Goal: Information Seeking & Learning: Learn about a topic

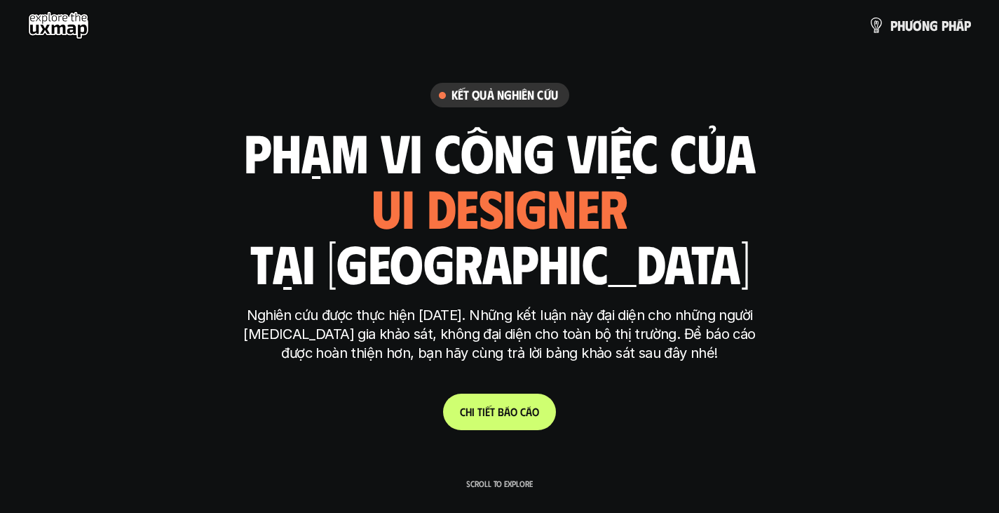
click at [525, 406] on span "c" at bounding box center [523, 411] width 6 height 13
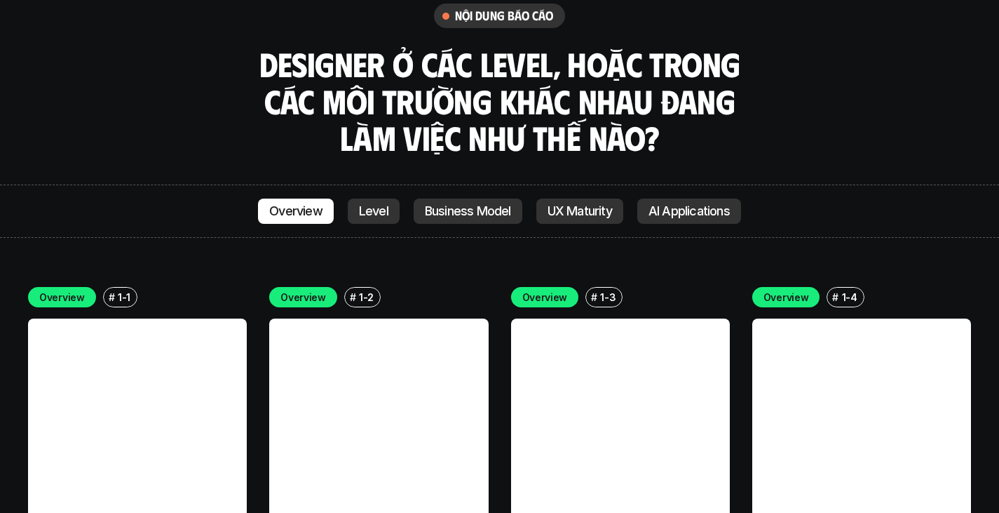
scroll to position [3828, 0]
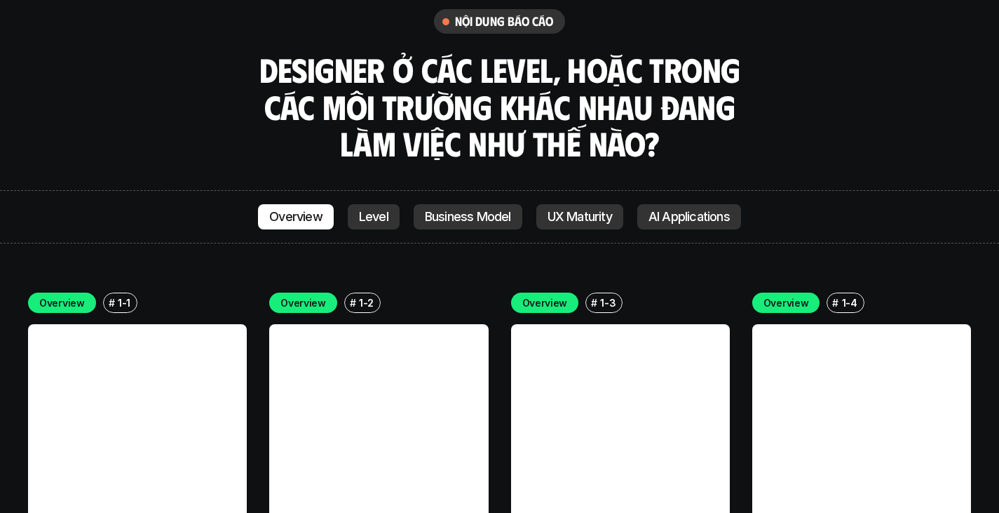
click at [131, 324] on link at bounding box center [137, 433] width 219 height 219
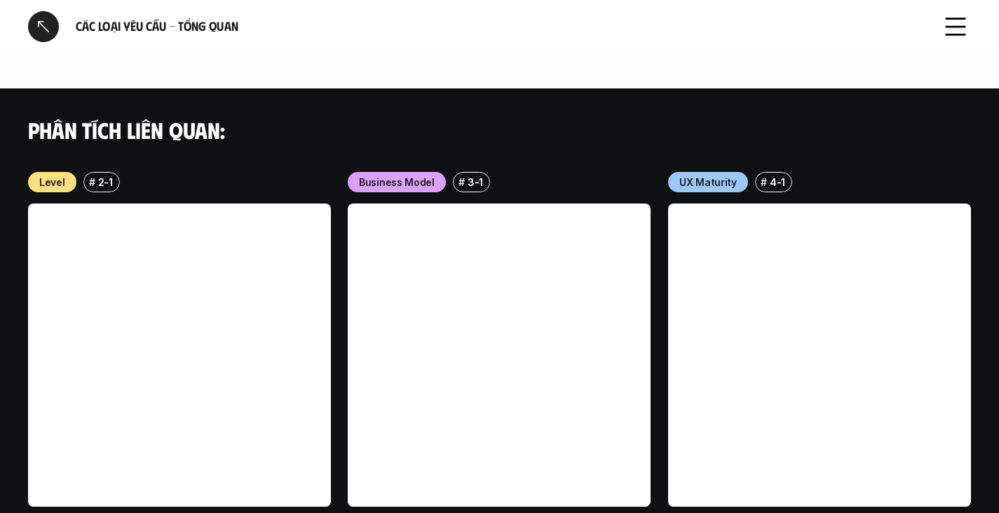
scroll to position [1467, 0]
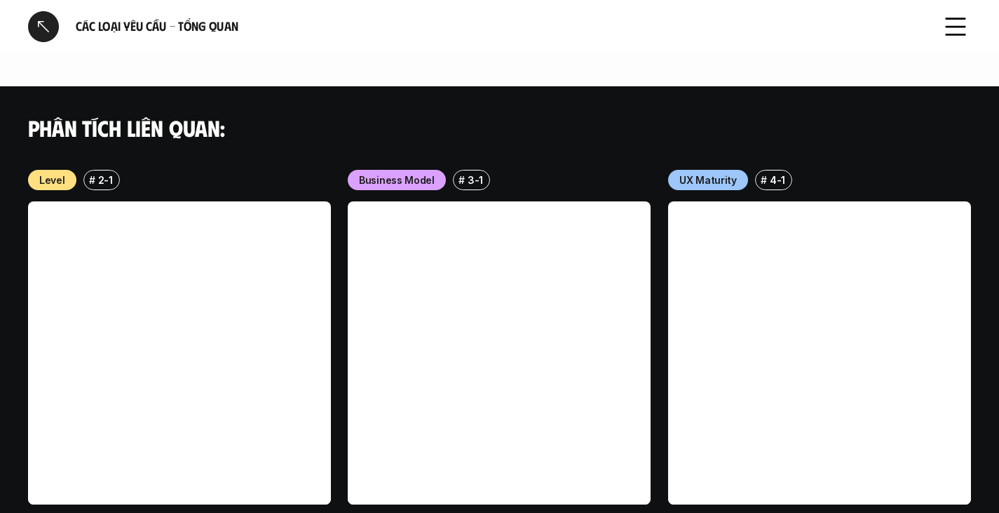
click at [167, 288] on link at bounding box center [179, 352] width 303 height 303
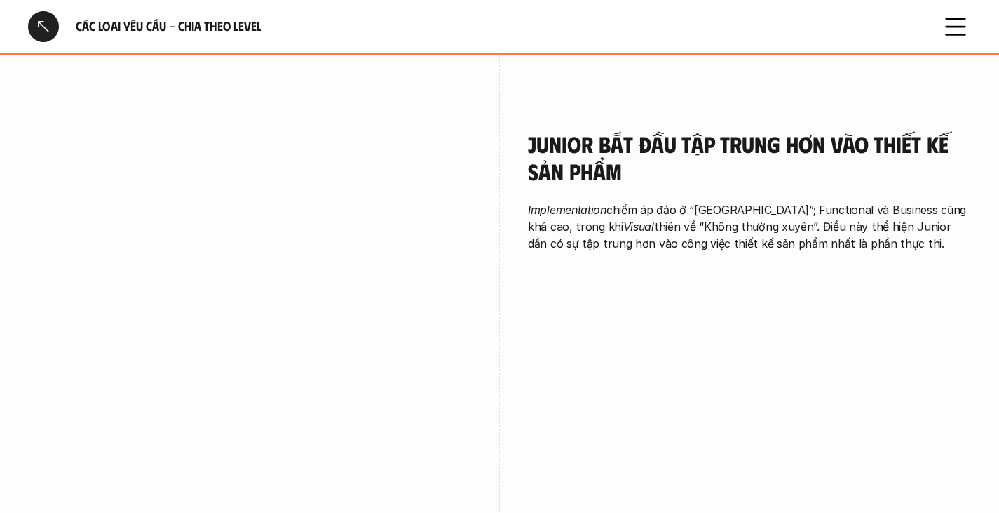
scroll to position [1452, 0]
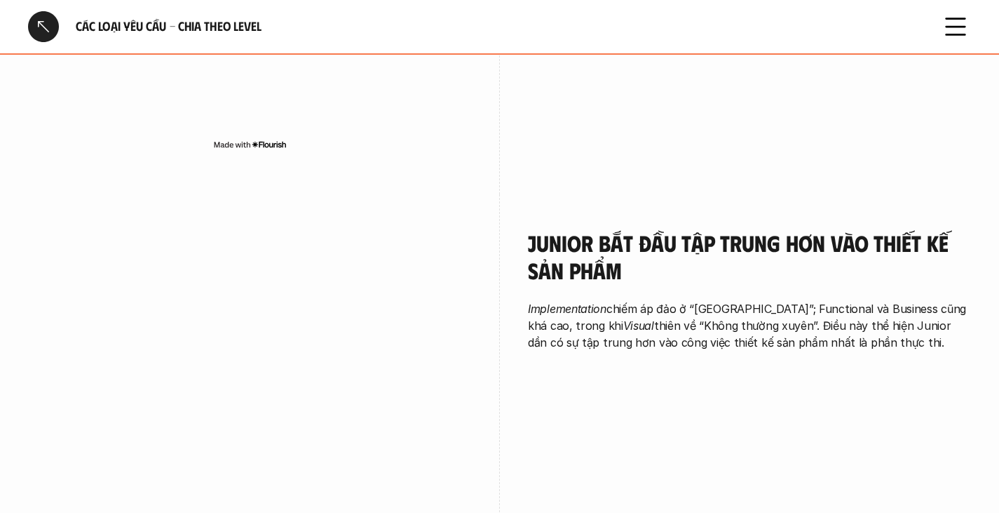
click at [51, 27] on div at bounding box center [43, 26] width 31 height 31
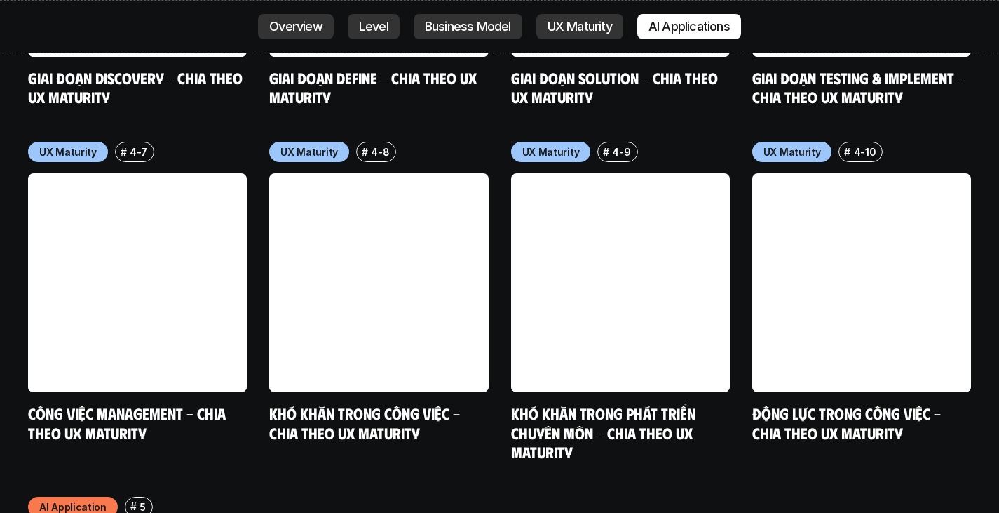
scroll to position [7014, 0]
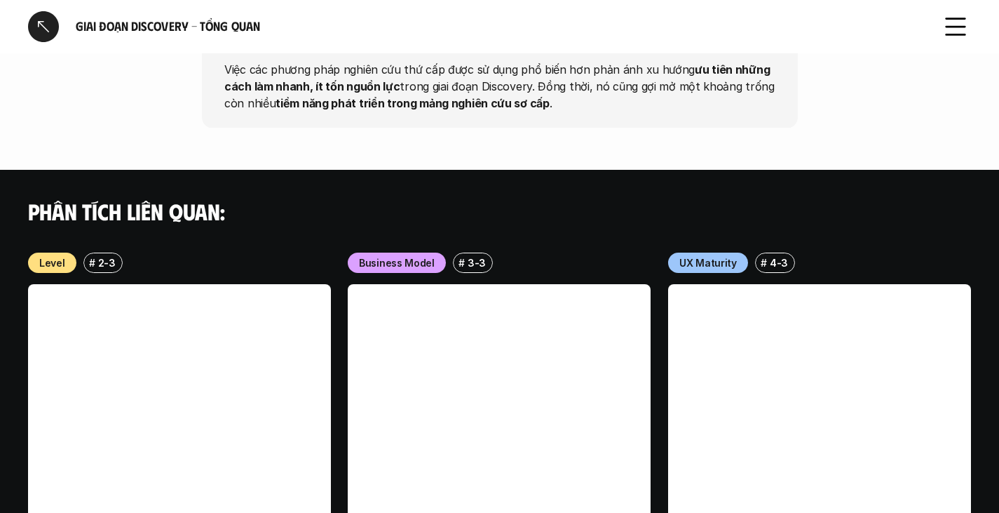
scroll to position [1453, 0]
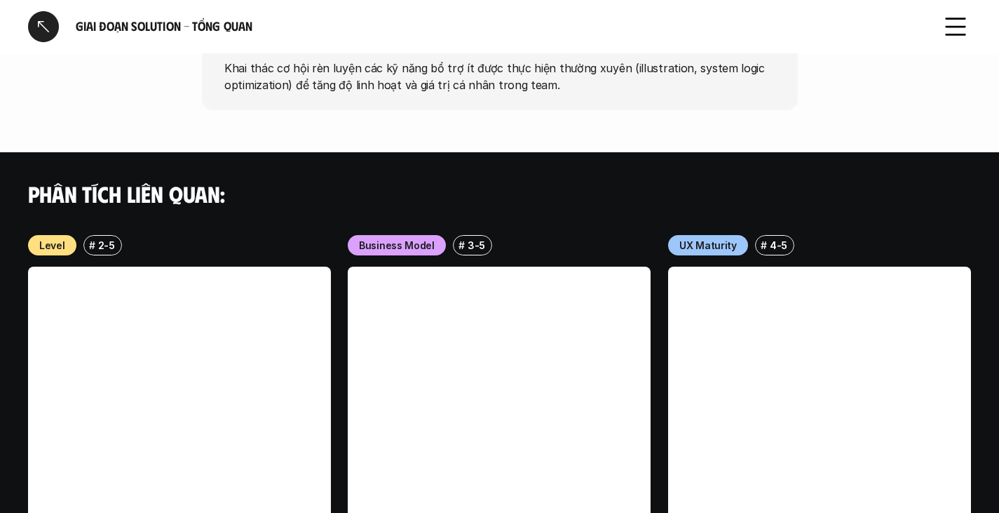
scroll to position [1398, 0]
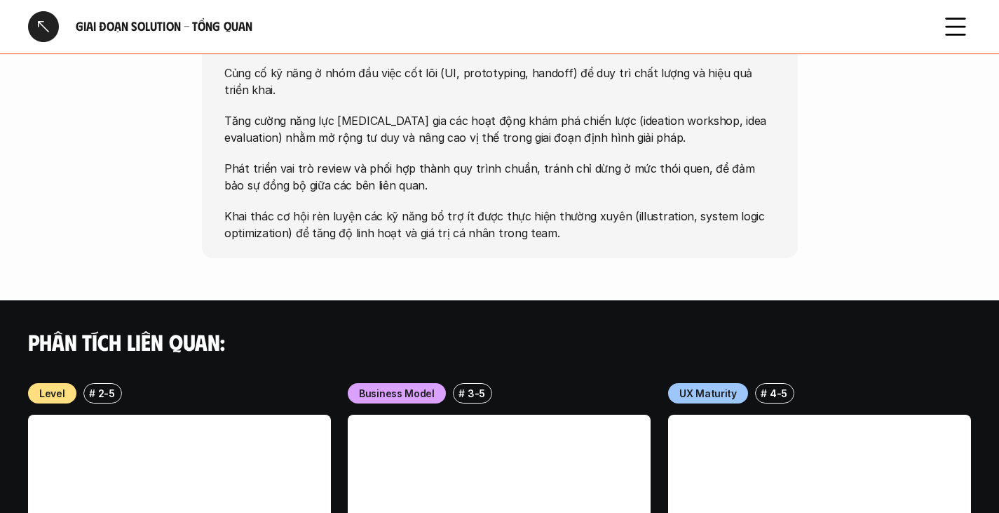
click at [50, 36] on div at bounding box center [43, 26] width 31 height 31
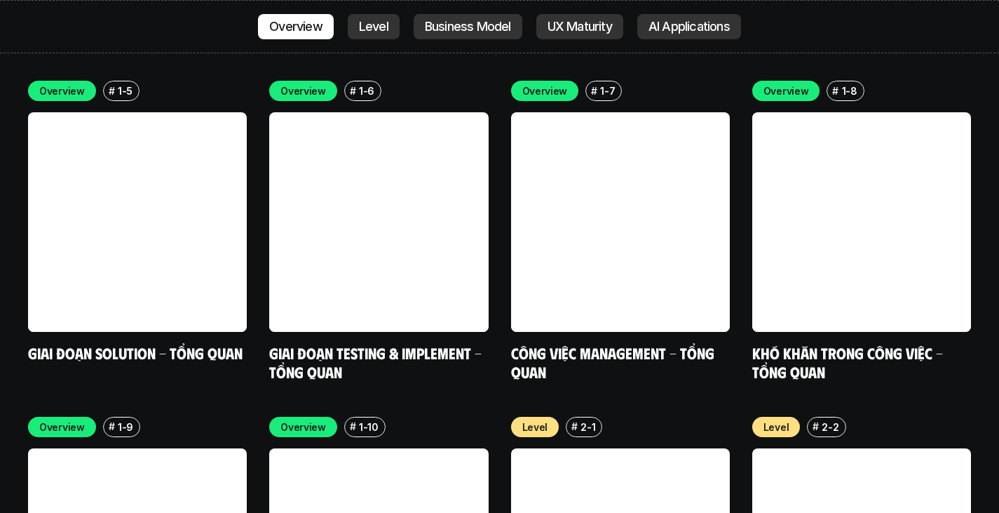
scroll to position [4451, 0]
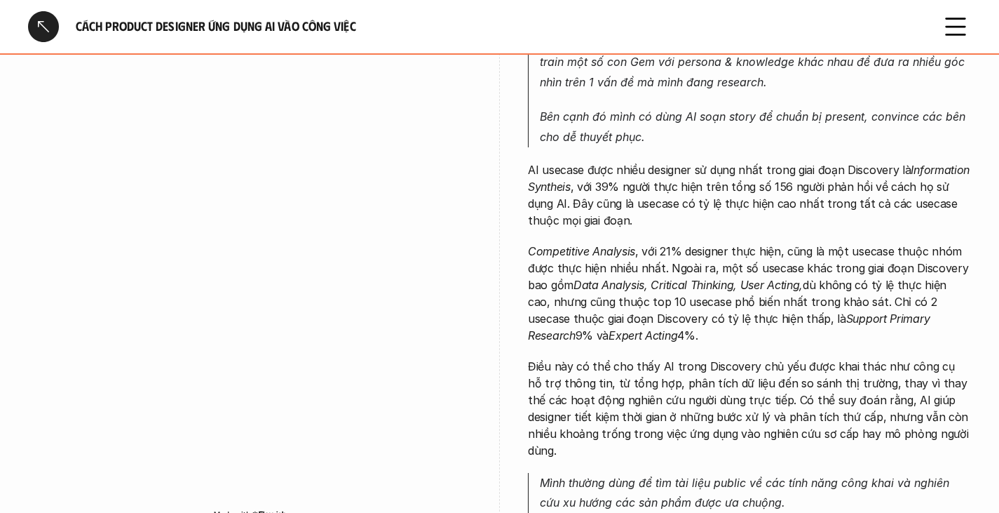
scroll to position [1403, 0]
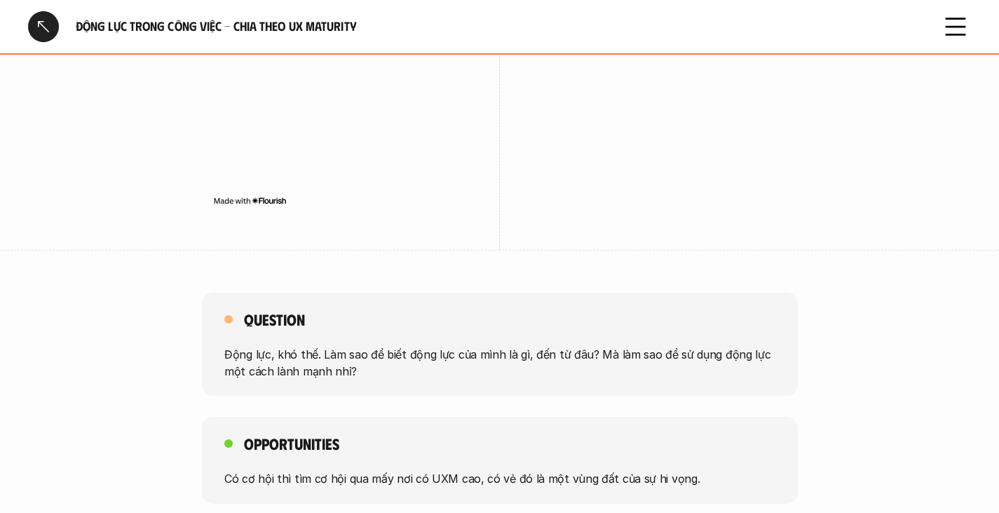
scroll to position [2314, 0]
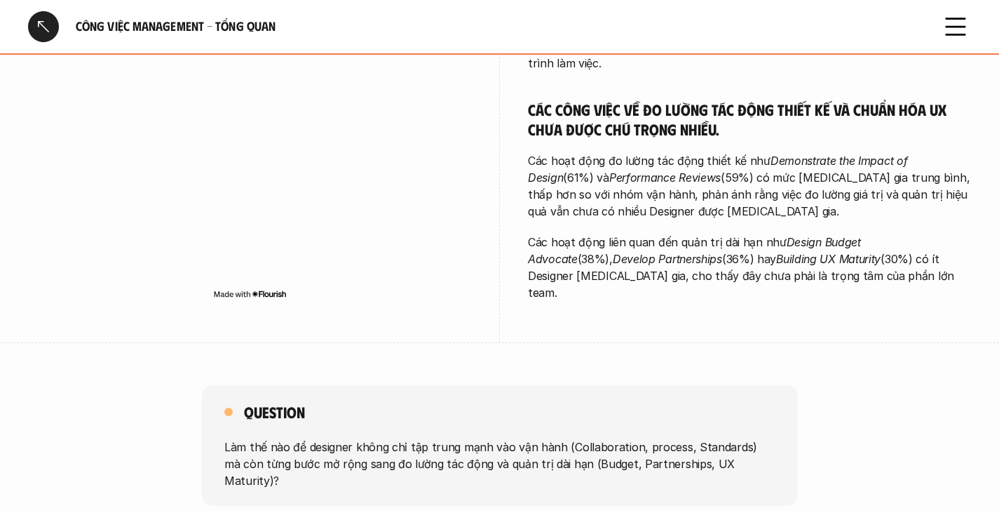
scroll to position [701, 0]
